Goal: Task Accomplishment & Management: Manage account settings

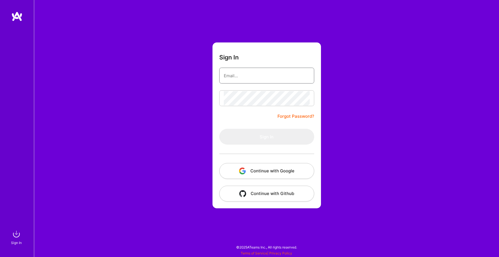
type input "[PERSON_NAME][EMAIL_ADDRESS][DOMAIN_NAME]"
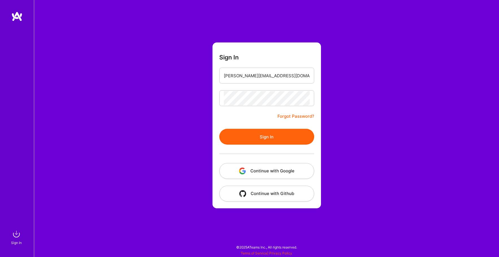
click at [262, 138] on button "Sign In" at bounding box center [266, 137] width 95 height 16
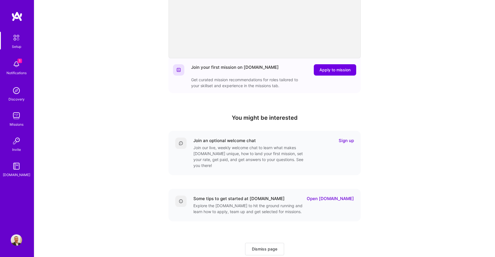
scroll to position [109, 0]
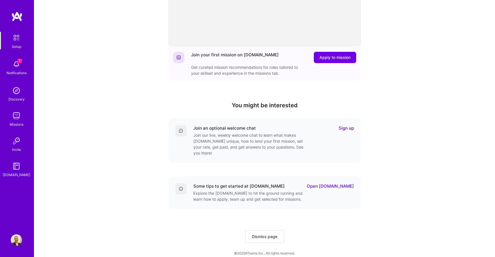
click at [18, 42] on img at bounding box center [16, 38] width 12 height 12
click at [15, 89] on img at bounding box center [16, 90] width 11 height 11
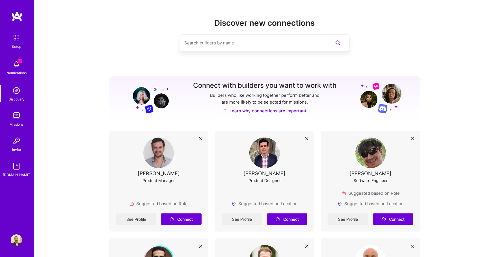
click at [17, 238] on img at bounding box center [16, 239] width 11 height 11
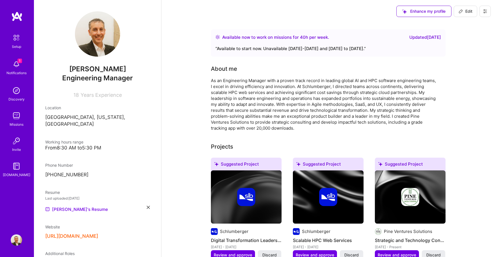
click at [463, 12] on span "Edit" at bounding box center [465, 11] width 14 height 6
select select "US"
select select "Right Now"
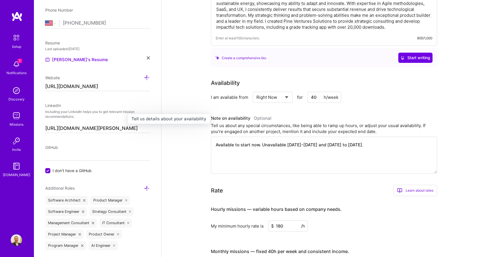
scroll to position [83, 0]
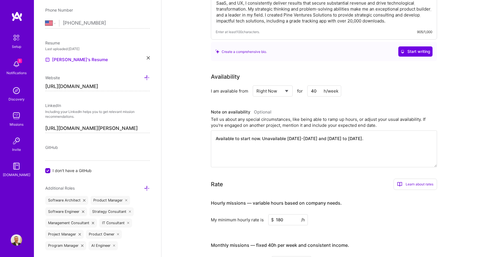
drag, startPoint x: 287, startPoint y: 138, endPoint x: 327, endPoint y: 138, distance: 40.7
click at [327, 138] on textarea "Available to start now. Unavailable [DATE]-[DATE] and [DATE] to [DATE]." at bounding box center [324, 148] width 226 height 37
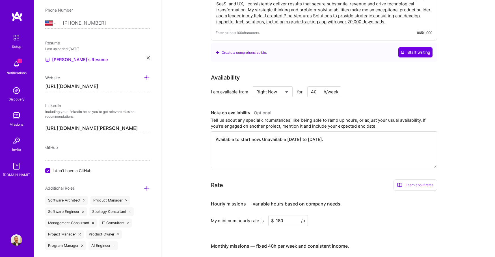
scroll to position [47, 0]
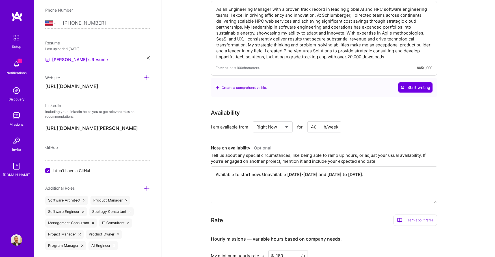
click at [303, 174] on textarea "Available to start now. Unavailable [DATE]-[DATE] and [DATE] to [DATE]." at bounding box center [324, 184] width 226 height 37
click at [307, 175] on textarea "Available to start now. Unavailable [DATE]-[DATE] and [DATE] to [DATE]." at bounding box center [324, 184] width 226 height 37
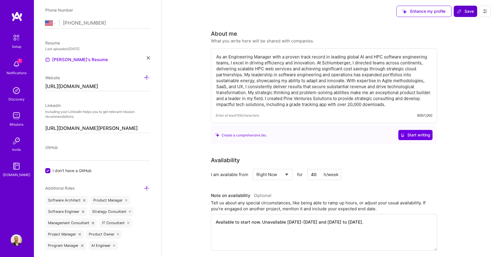
type textarea "Available to start now. Unavailable [DATE]-[DATE] and [DATE] to [DATE]."
click at [465, 11] on span "Save" at bounding box center [465, 11] width 17 height 6
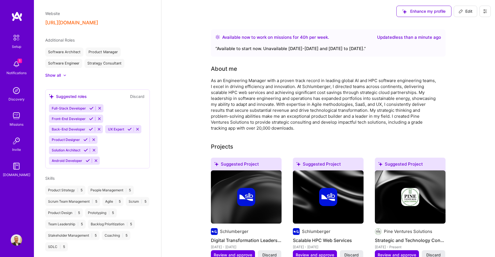
scroll to position [148, 0]
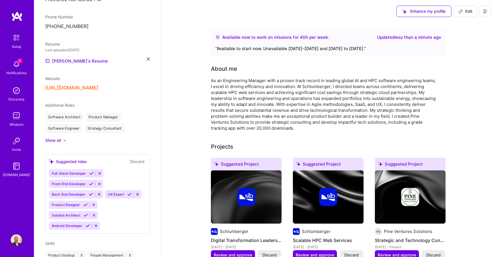
click at [19, 114] on img at bounding box center [16, 115] width 11 height 11
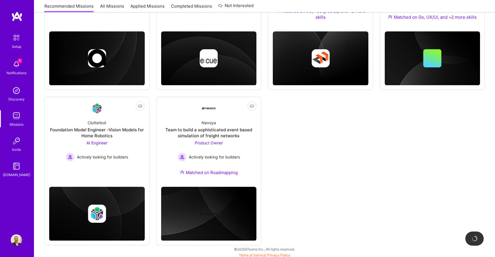
scroll to position [311, 0]
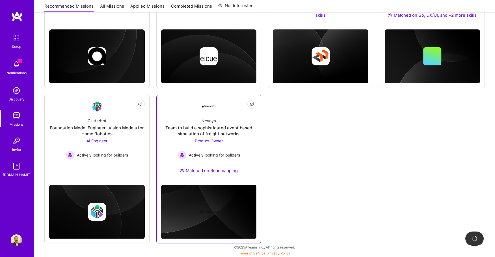
click at [239, 141] on div "Product Owner Actively looking for builders" at bounding box center [208, 149] width 62 height 22
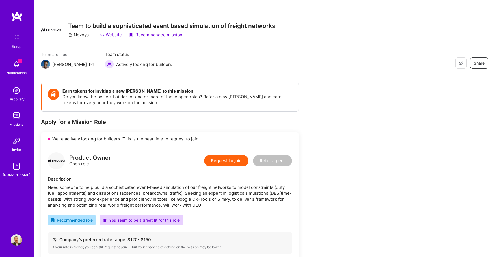
click at [15, 117] on img at bounding box center [16, 115] width 11 height 11
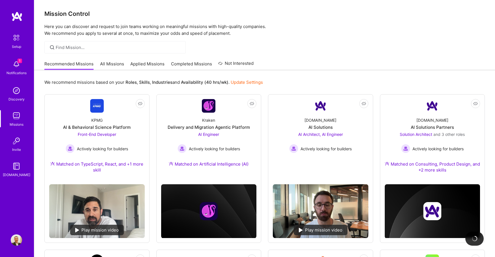
scroll to position [2, 0]
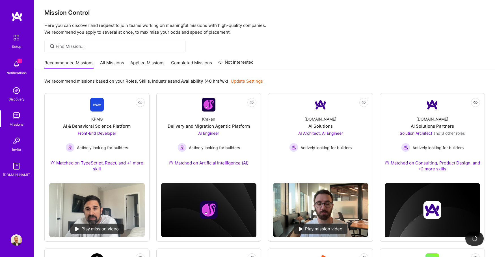
click at [106, 63] on link "All Missions" at bounding box center [112, 64] width 24 height 9
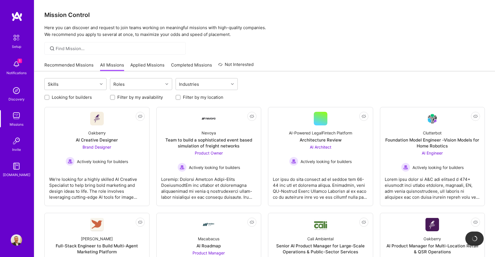
click at [71, 64] on link "Recommended Missions" at bounding box center [68, 66] width 49 height 9
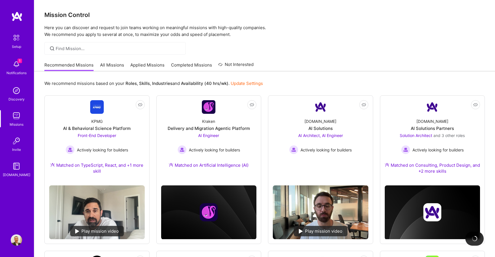
click at [111, 64] on link "All Missions" at bounding box center [112, 66] width 24 height 9
